Goal: Book appointment/travel/reservation

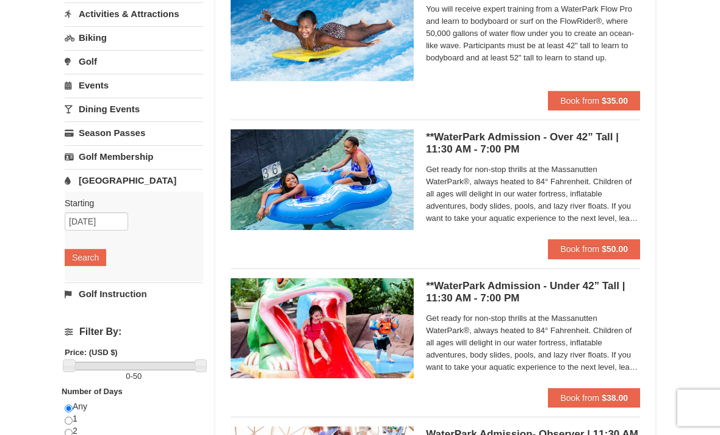
scroll to position [151, 0]
click at [596, 174] on span "Get ready for non-stop thrills at the Massanutten WaterPark®, always heated to …" at bounding box center [533, 193] width 214 height 61
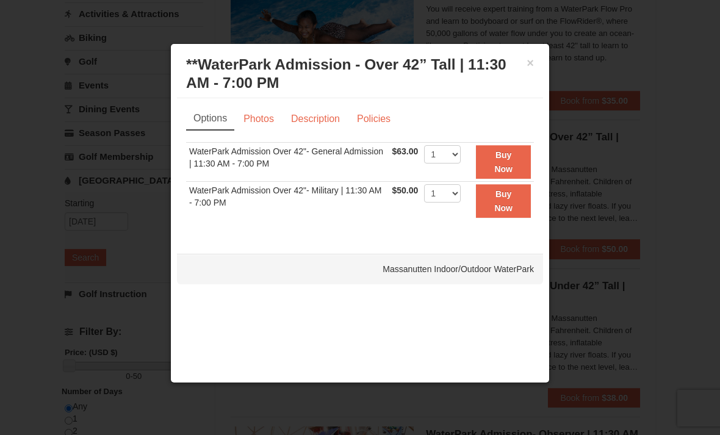
click at [601, 140] on div at bounding box center [360, 217] width 720 height 435
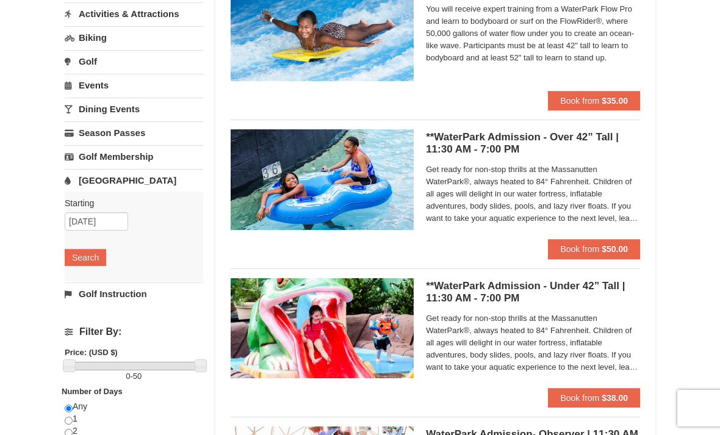
click at [584, 154] on h5 "**WaterPark Admission - Over 42” Tall | 11:30 AM - 7:00 PM Massanutten Indoor/O…" at bounding box center [533, 143] width 214 height 24
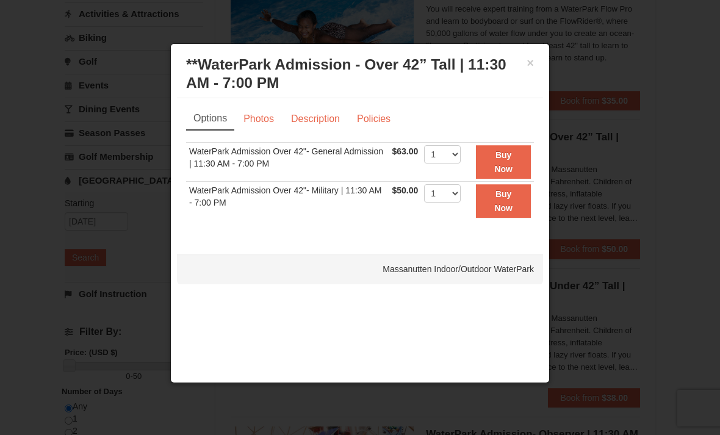
click at [535, 64] on div "× **WaterPark Admission - Over 42” Tall | 11:30 AM - 7:00 PM Massanutten Indoor…" at bounding box center [360, 74] width 366 height 48
click at [532, 62] on button "×" at bounding box center [529, 63] width 7 height 12
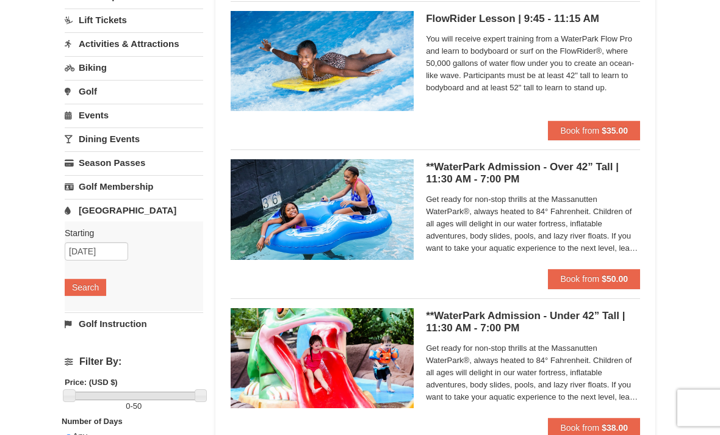
scroll to position [121, 0]
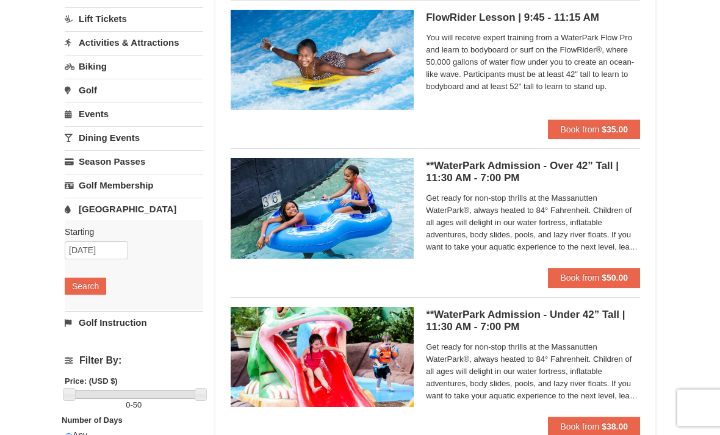
click at [93, 157] on link "Season Passes" at bounding box center [134, 162] width 138 height 23
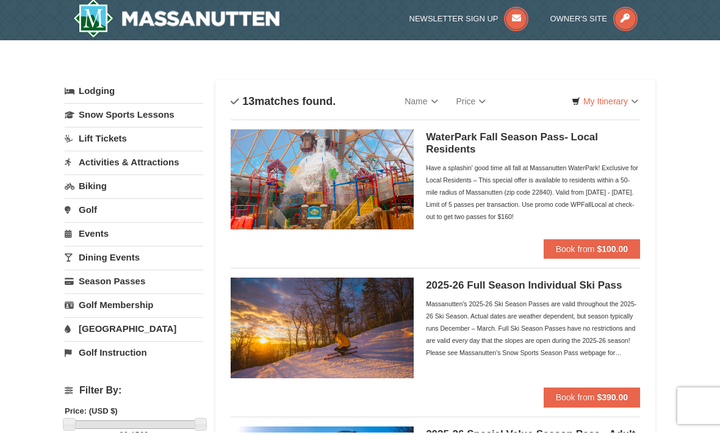
scroll to position [3, 0]
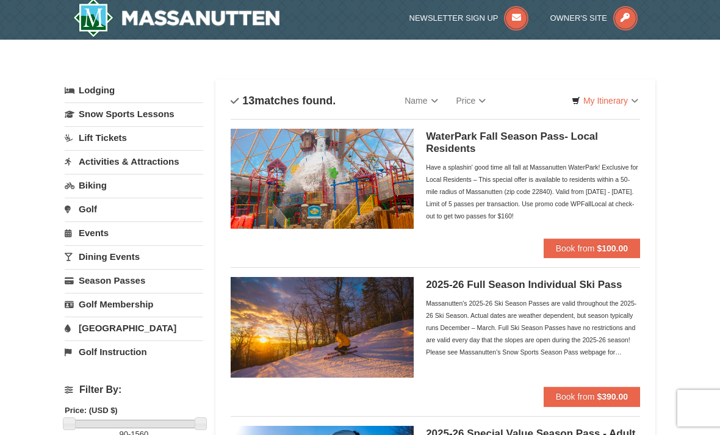
click at [77, 84] on link "Lodging" at bounding box center [134, 90] width 138 height 22
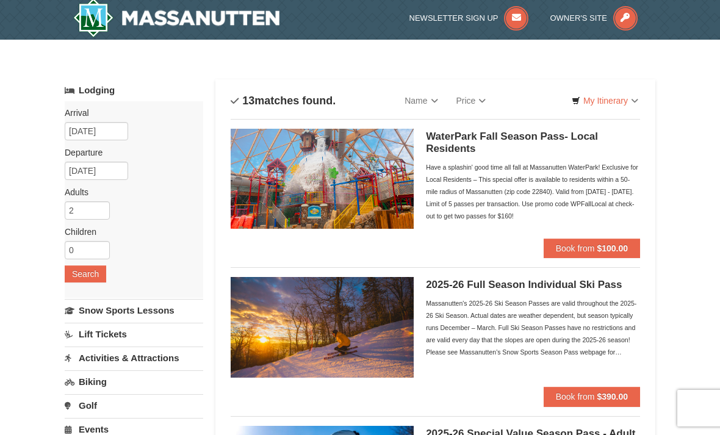
click at [70, 87] on link "Lodging" at bounding box center [134, 90] width 138 height 22
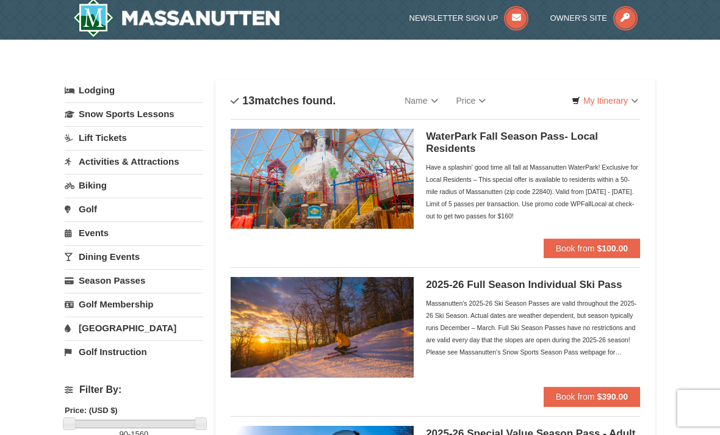
click at [84, 115] on link "Snow Sports Lessons" at bounding box center [134, 113] width 138 height 23
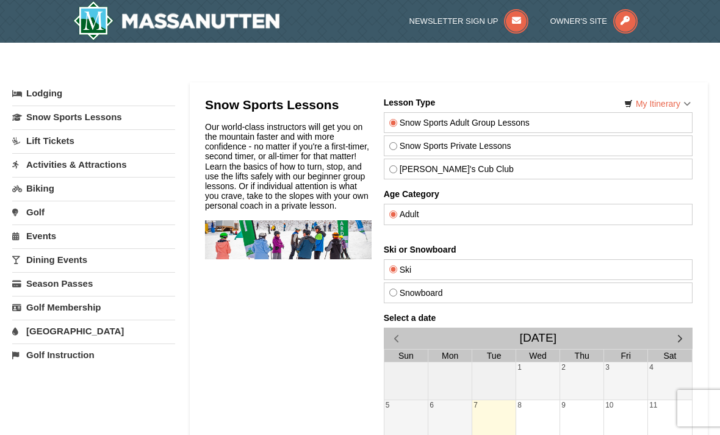
click at [48, 137] on link "Lift Tickets" at bounding box center [93, 140] width 163 height 23
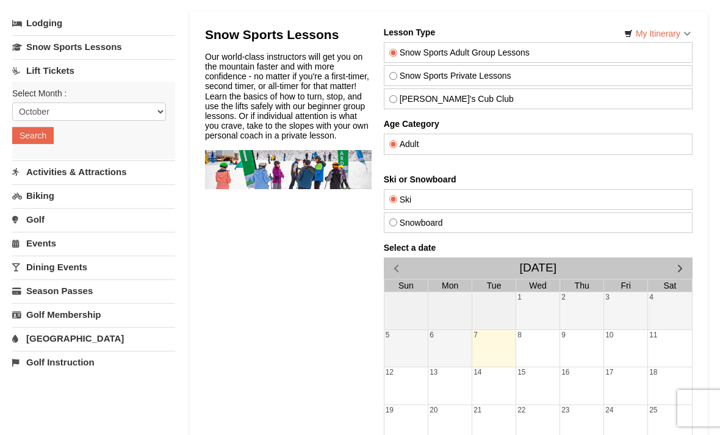
scroll to position [73, 0]
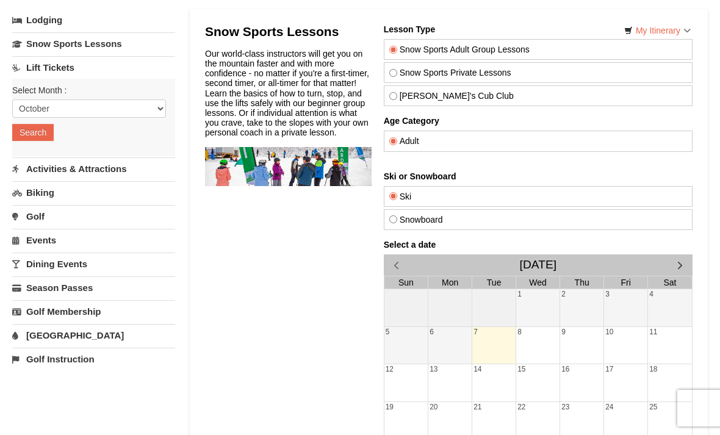
click at [41, 163] on link "Activities & Attractions" at bounding box center [93, 168] width 163 height 23
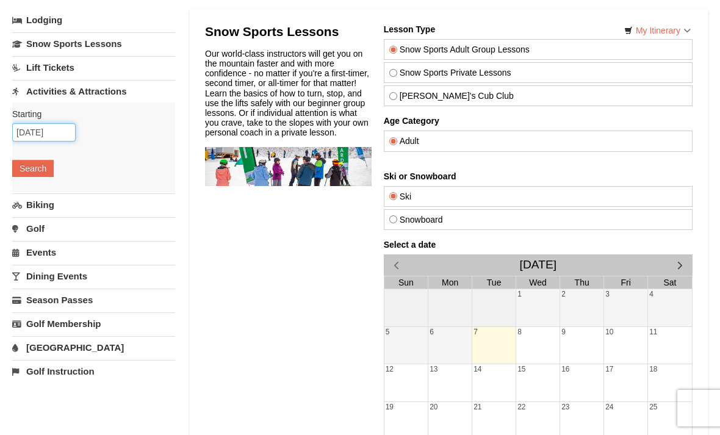
click at [29, 132] on input "10/07/2025" at bounding box center [43, 132] width 63 height 18
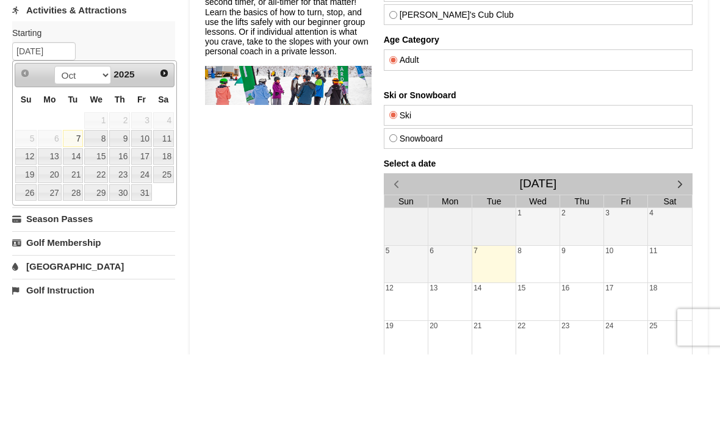
click at [165, 229] on link "18" at bounding box center [163, 237] width 21 height 17
type input "[DATE]"
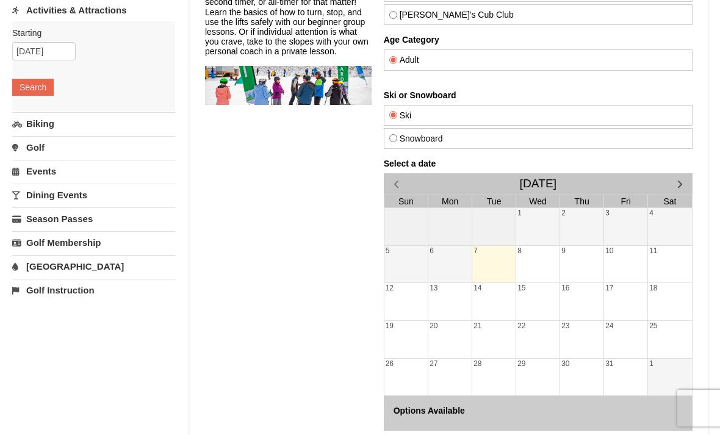
click at [26, 87] on button "Search" at bounding box center [32, 87] width 41 height 17
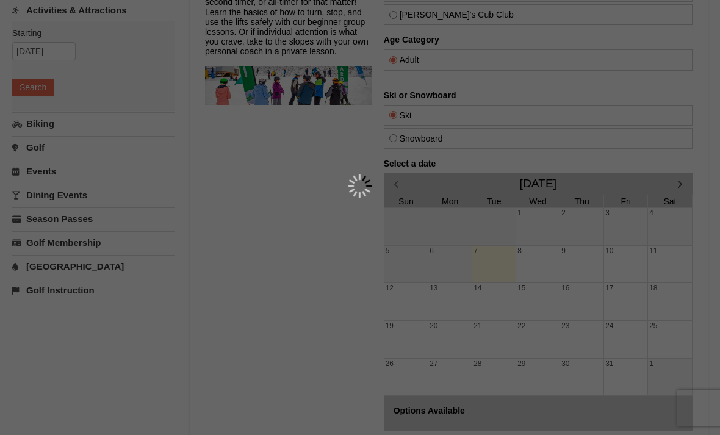
scroll to position [193, 0]
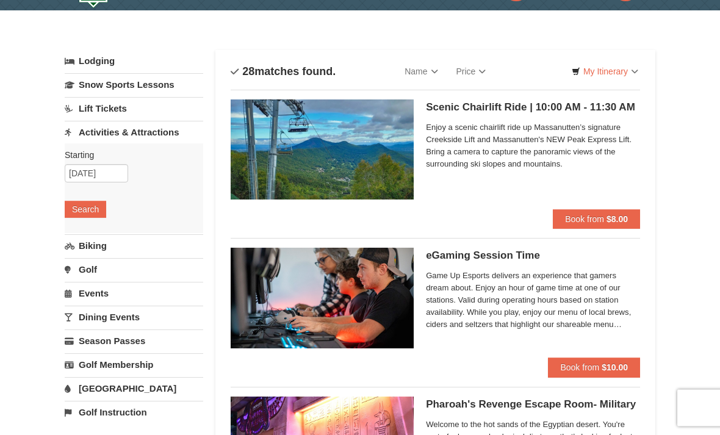
scroll to position [32, 0]
click at [80, 248] on link "Biking" at bounding box center [134, 245] width 138 height 23
click at [84, 279] on link "Golf" at bounding box center [134, 269] width 138 height 23
click at [76, 297] on link "Events" at bounding box center [134, 293] width 138 height 23
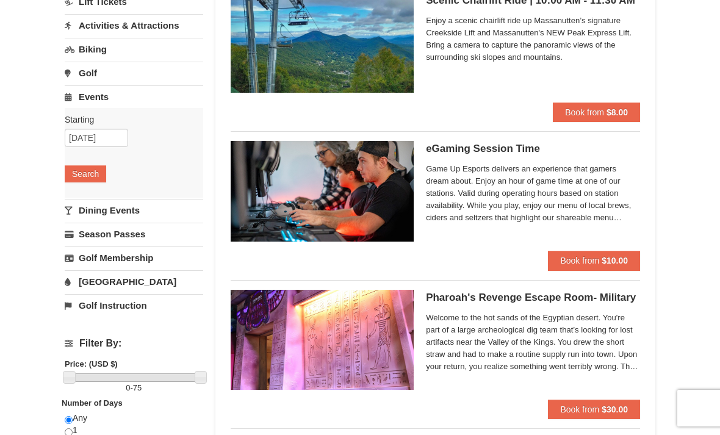
scroll to position [140, 0]
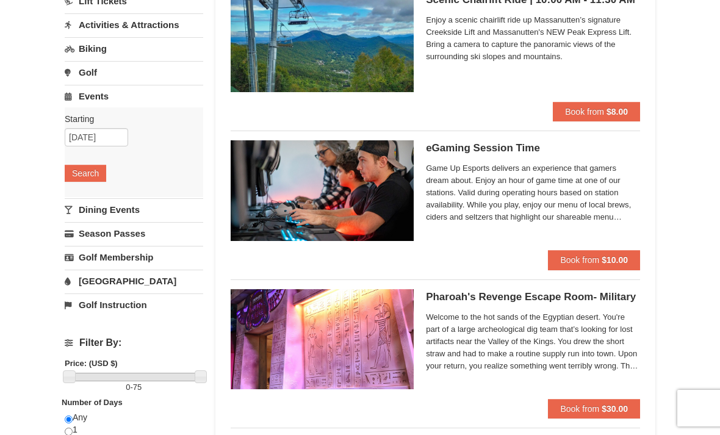
click at [80, 283] on link "[GEOGRAPHIC_DATA]" at bounding box center [134, 281] width 138 height 23
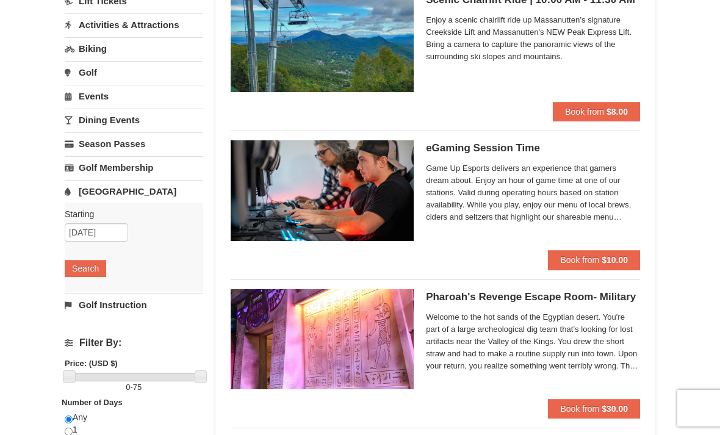
click at [82, 190] on link "[GEOGRAPHIC_DATA]" at bounding box center [134, 191] width 138 height 23
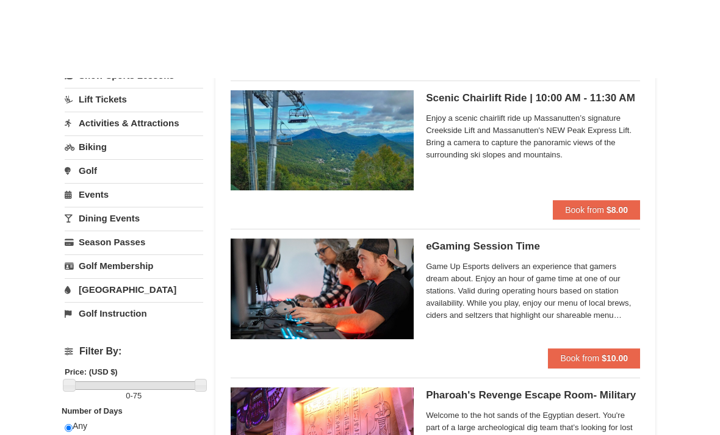
scroll to position [0, 0]
